Goal: Task Accomplishment & Management: Use online tool/utility

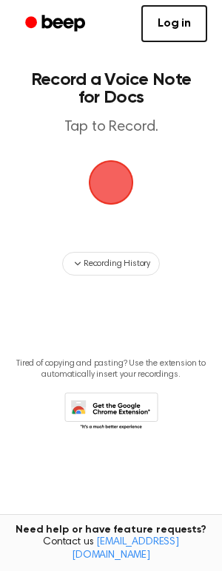
click at [107, 185] on span "button" at bounding box center [111, 183] width 48 height 48
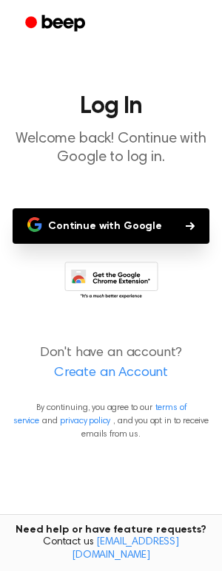
click at [121, 226] on button "Continue with Google" at bounding box center [111, 225] width 196 height 35
click at [135, 226] on button "Continue with Google" at bounding box center [111, 225] width 196 height 35
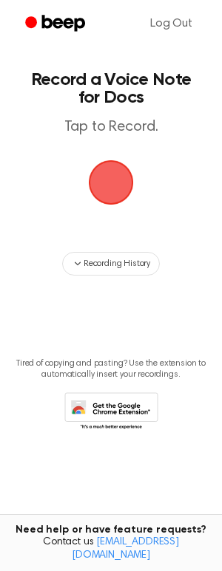
click at [105, 182] on span "button" at bounding box center [111, 182] width 45 height 45
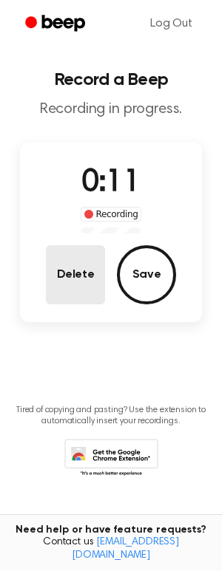
click at [76, 278] on button "Delete" at bounding box center [75, 274] width 59 height 59
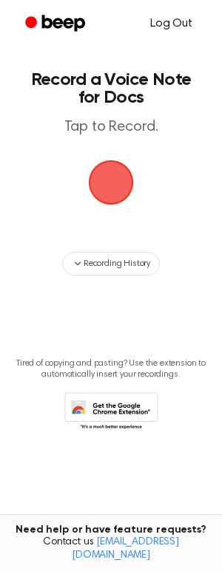
click at [168, 21] on link "Log Out" at bounding box center [171, 23] width 72 height 35
